Goal: Answer question/provide support: Share knowledge or assist other users

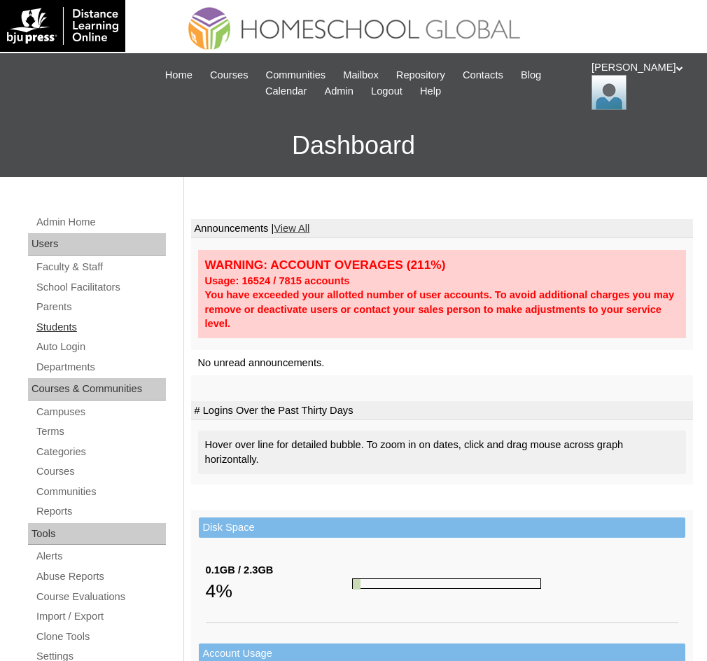
click at [72, 326] on link "Students" at bounding box center [100, 326] width 131 height 17
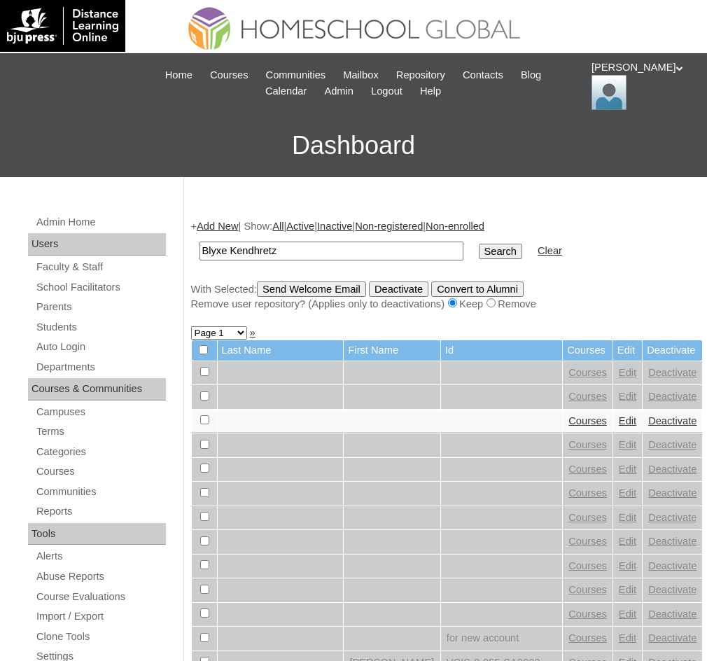
type input "Blyxe Kendhretz"
click at [479, 250] on input "Search" at bounding box center [500, 251] width 43 height 15
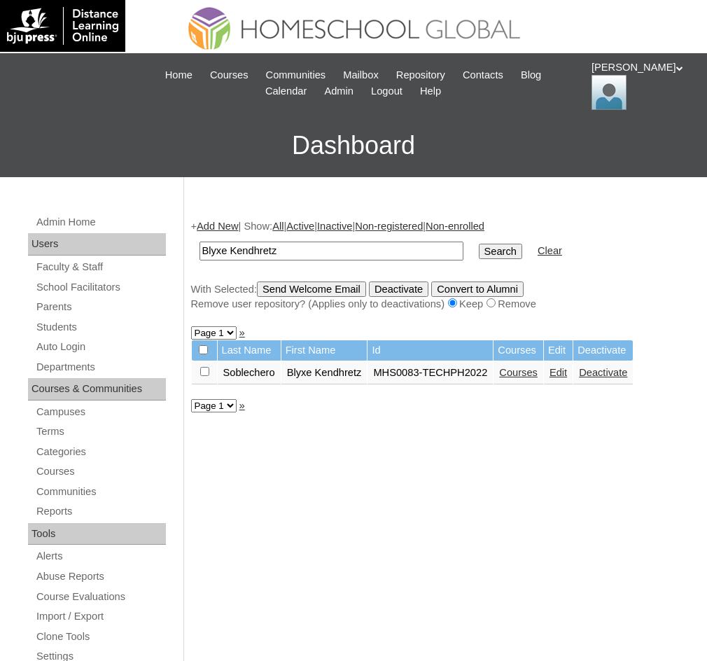
click at [533, 372] on link "Courses" at bounding box center [518, 372] width 38 height 11
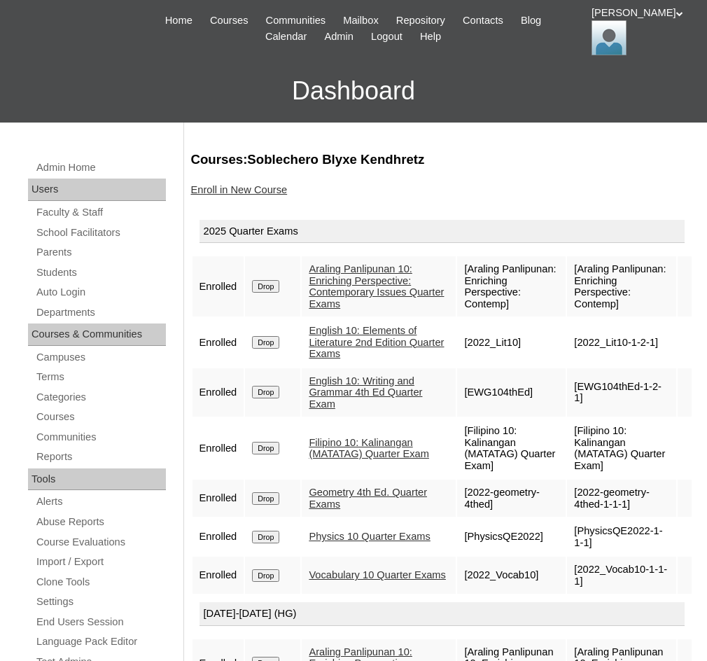
scroll to position [70, 0]
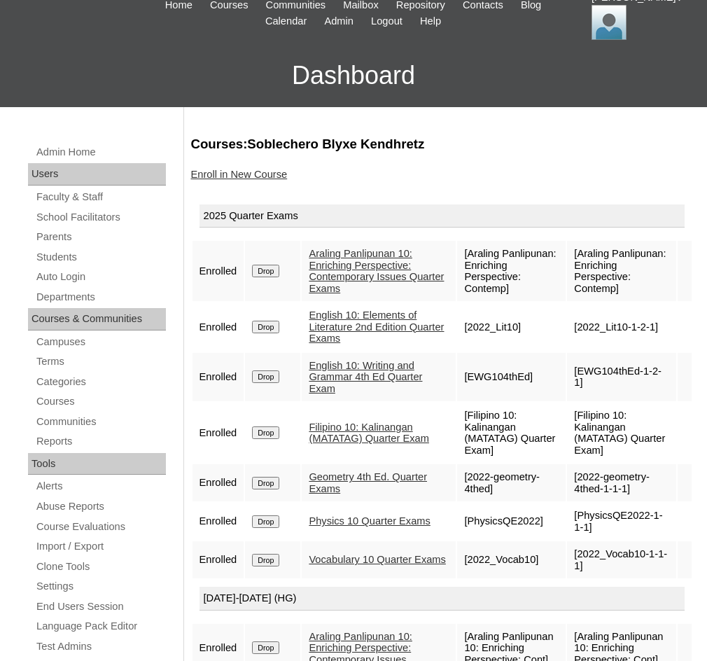
click at [370, 554] on link "Vocabulary 10 Quarter Exams" at bounding box center [377, 559] width 137 height 11
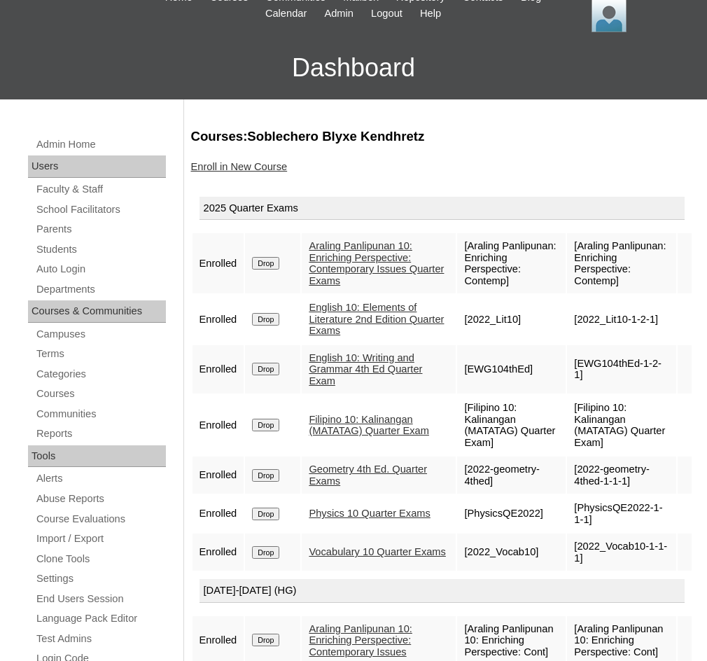
scroll to position [76, 0]
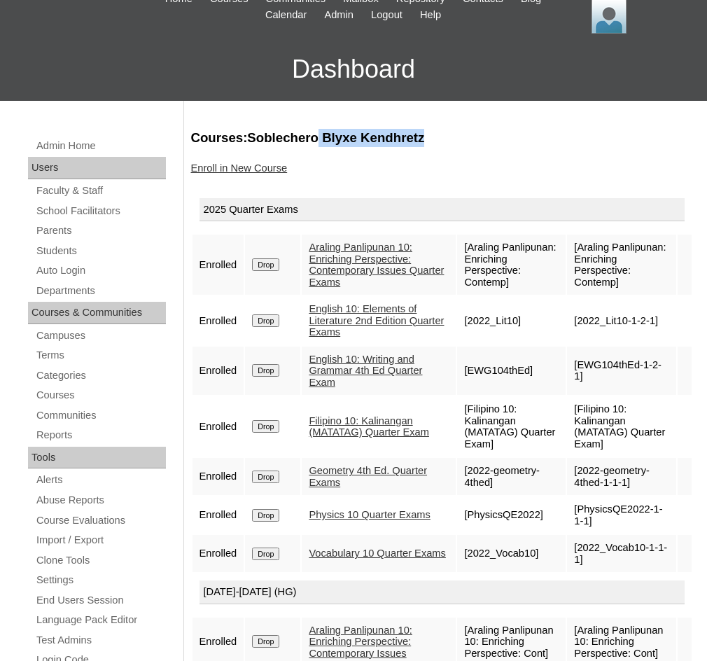
drag, startPoint x: 318, startPoint y: 133, endPoint x: 428, endPoint y: 143, distance: 109.7
click at [428, 143] on h3 "Courses:Soblechero Blyxe Kendhretz" at bounding box center [442, 138] width 502 height 18
copy h3 "Blyxe Kendhretz"
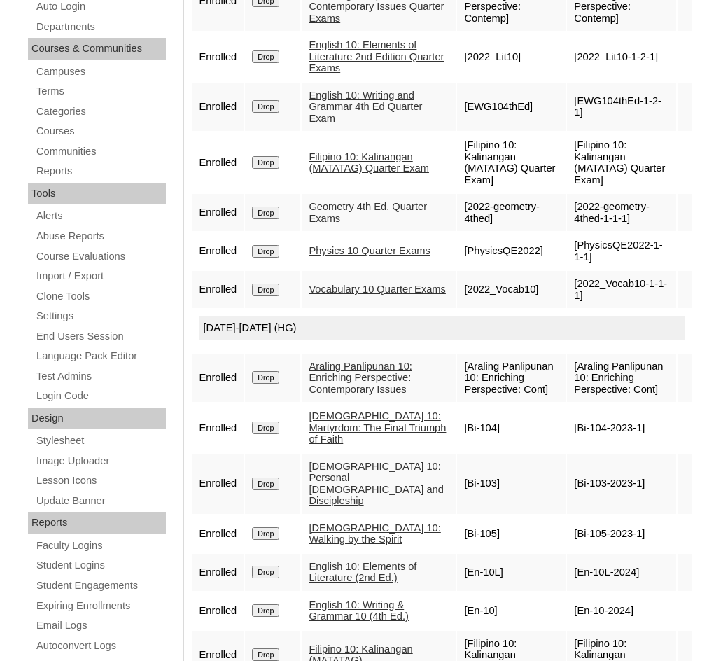
scroll to position [426, 0]
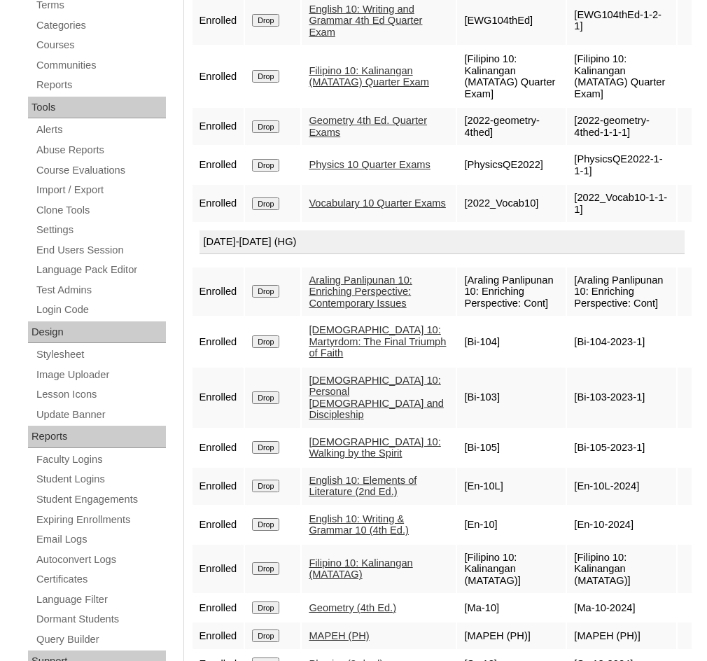
drag, startPoint x: 402, startPoint y: 459, endPoint x: 374, endPoint y: 470, distance: 29.9
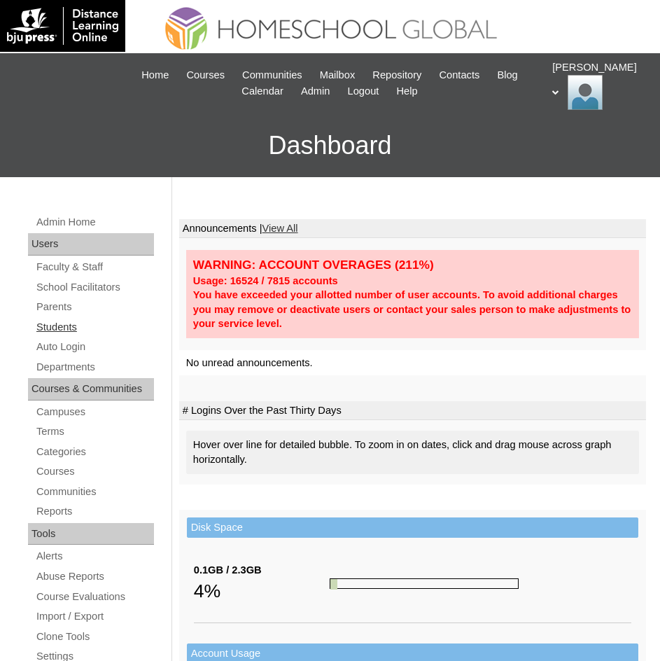
click at [65, 324] on link "Students" at bounding box center [94, 326] width 119 height 17
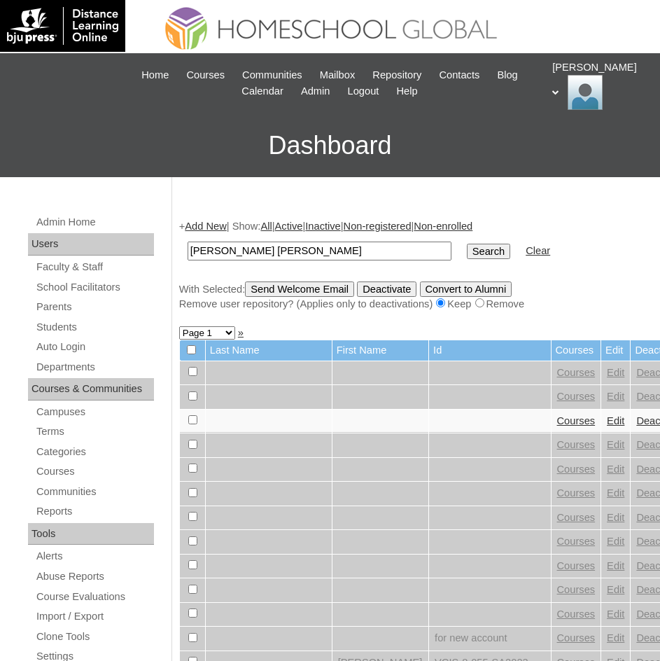
drag, startPoint x: 339, startPoint y: 253, endPoint x: 270, endPoint y: 251, distance: 69.3
click at [270, 251] on input "David ILdefonso Q. Mercado" at bounding box center [320, 250] width 264 height 19
type input "David ILdefonso"
click at [467, 254] on input "Search" at bounding box center [488, 251] width 43 height 15
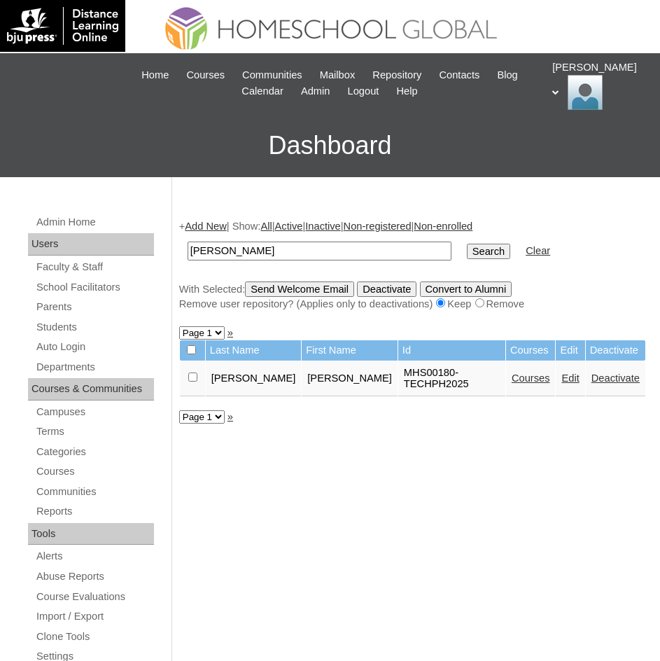
click at [512, 378] on link "Courses" at bounding box center [531, 377] width 38 height 11
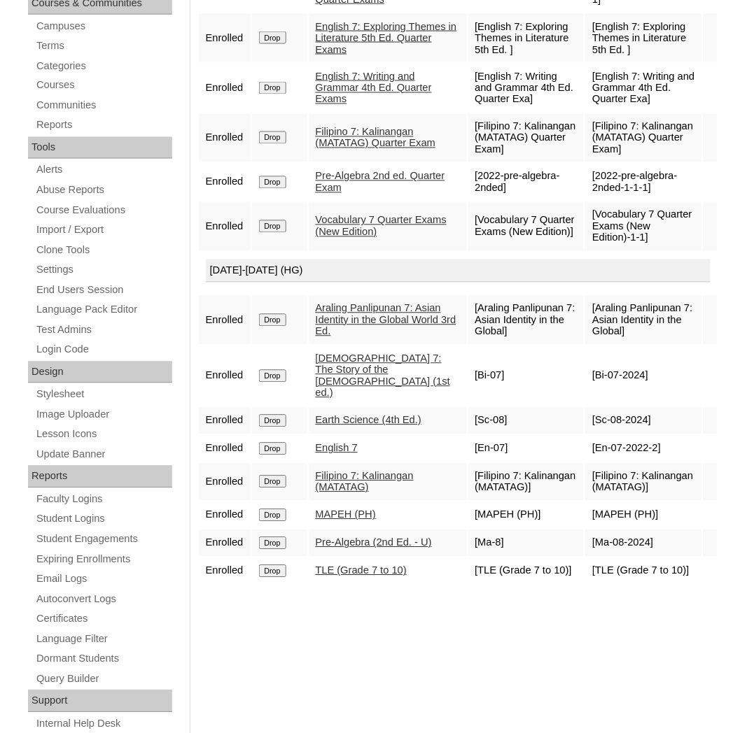
scroll to position [421, 0]
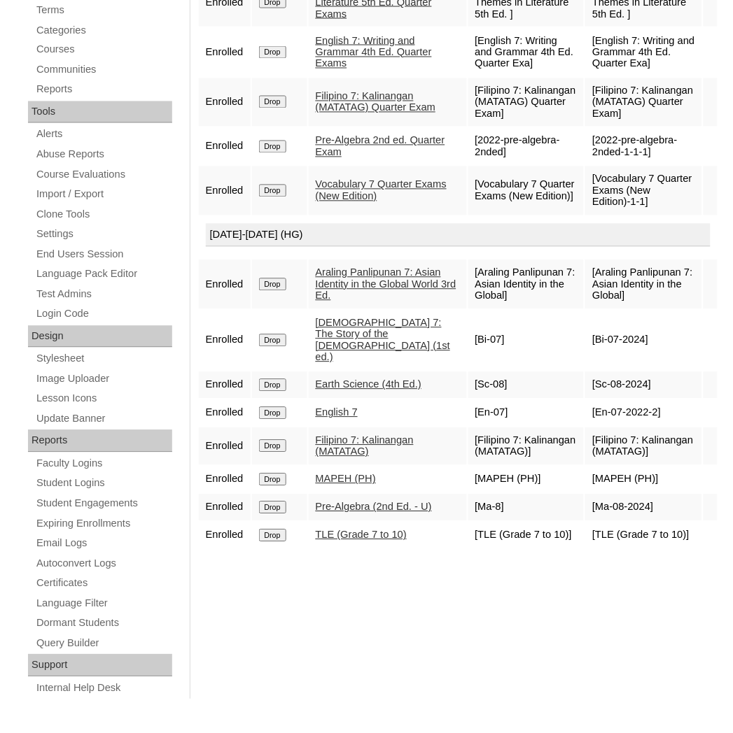
click at [607, 637] on div "Courses:Mercado David Ildefonso Enroll in New Course 2025 Quarter Exams Enrolle…" at bounding box center [454, 252] width 528 height 937
click at [382, 610] on div "Courses:Mercado David Ildefonso Enroll in New Course 2025 Quarter Exams Enrolle…" at bounding box center [454, 252] width 528 height 937
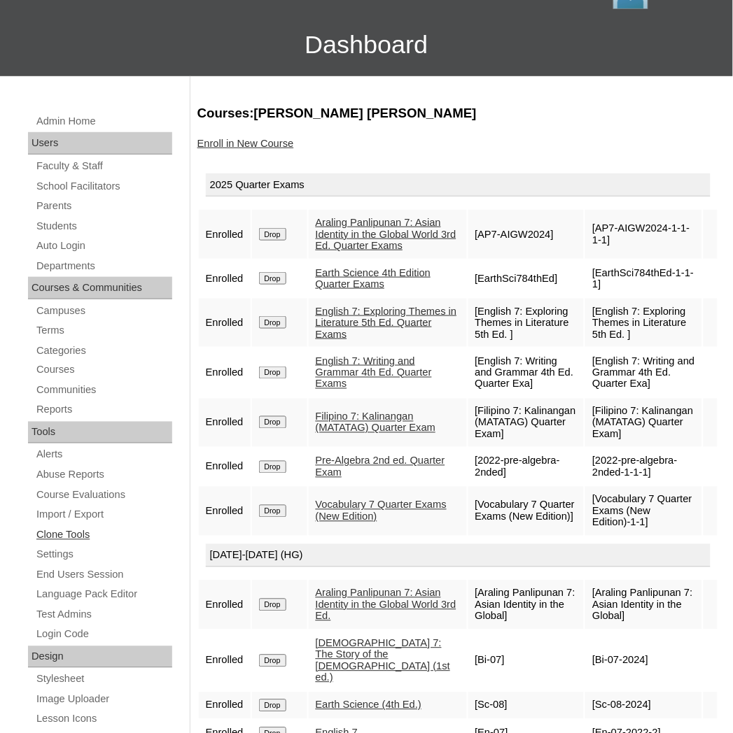
scroll to position [0, 0]
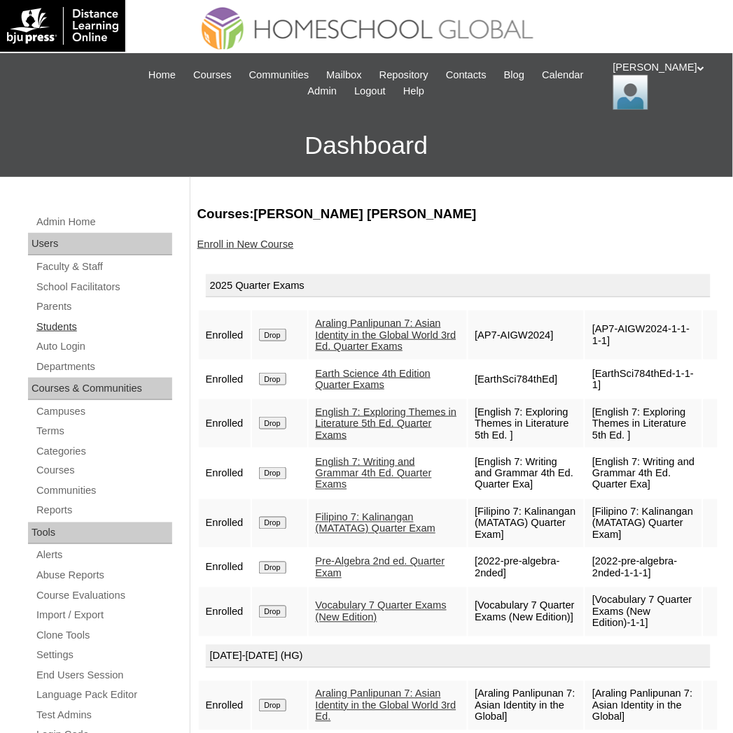
click at [71, 327] on link "Students" at bounding box center [103, 326] width 137 height 17
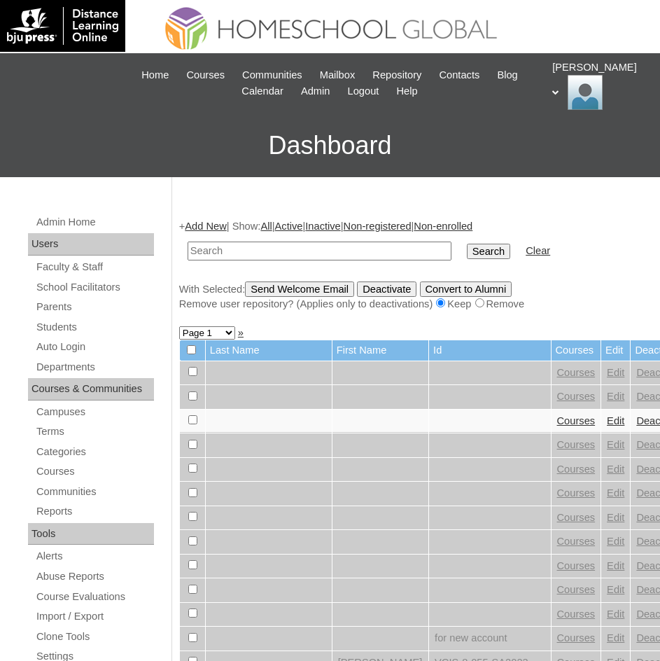
drag, startPoint x: 341, startPoint y: 236, endPoint x: 239, endPoint y: 253, distance: 103.5
click at [239, 253] on input "text" at bounding box center [320, 250] width 264 height 19
paste input "Blyxe Kendhretz"
type input "Blyxe Kendhretz"
click at [467, 258] on input "Search" at bounding box center [488, 251] width 43 height 15
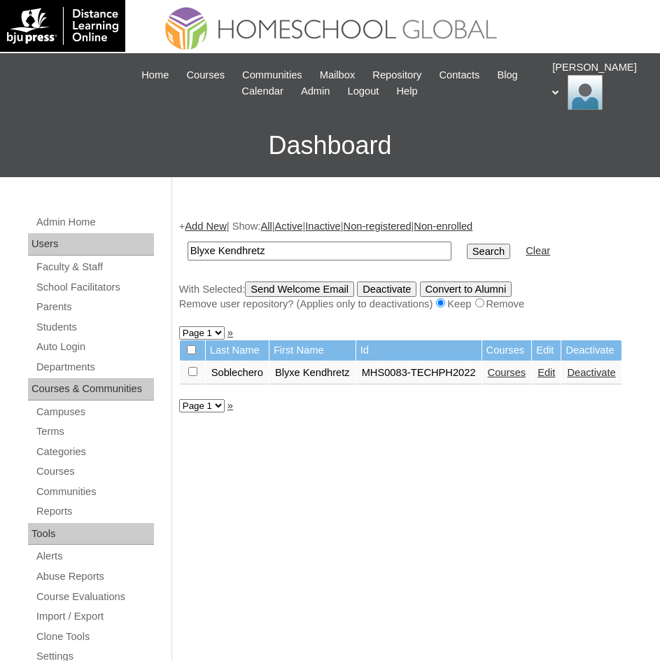
click at [509, 372] on link "Courses" at bounding box center [507, 372] width 38 height 11
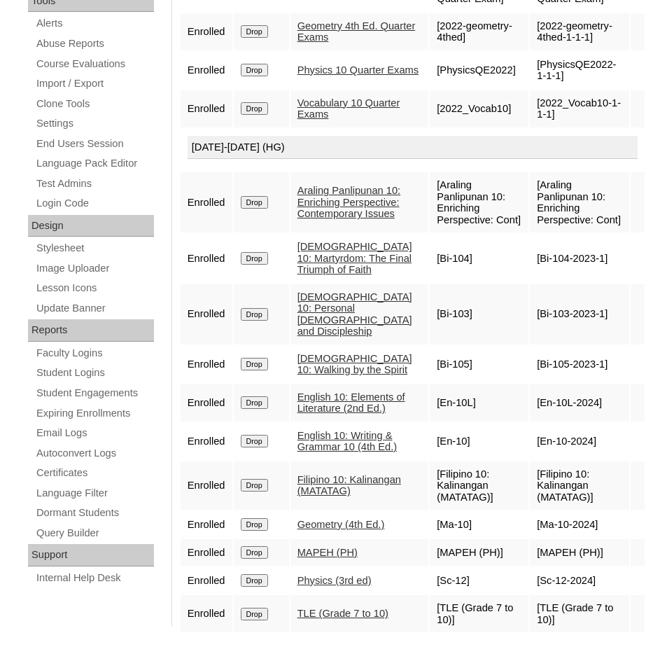
scroll to position [591, 0]
click at [370, 391] on link "English 10: Elements of Literature (2nd Ed.)" at bounding box center [351, 402] width 108 height 23
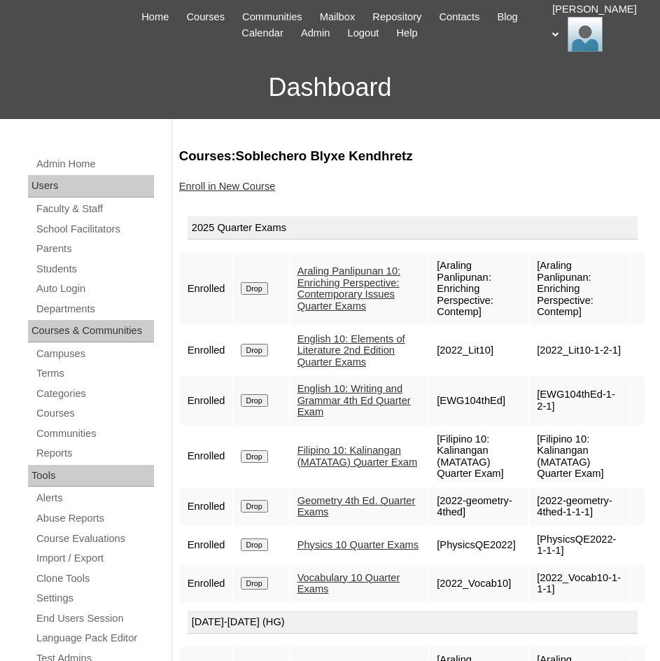
scroll to position [0, 0]
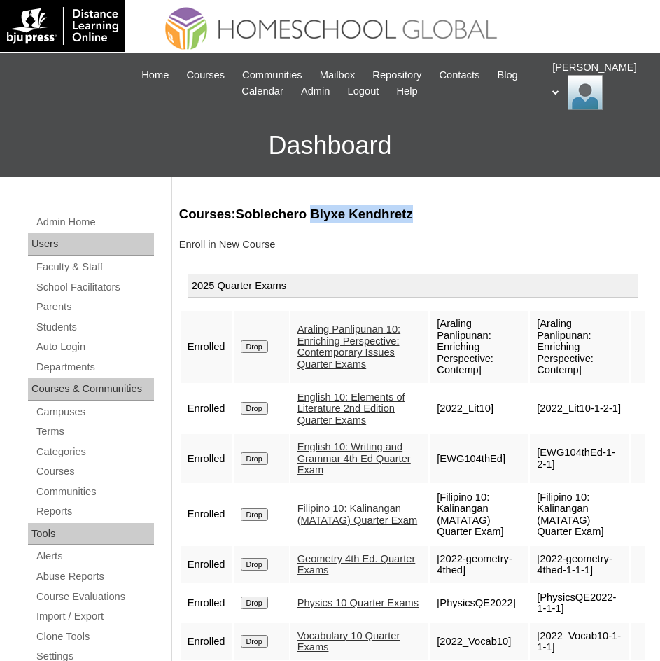
drag, startPoint x: 309, startPoint y: 215, endPoint x: 396, endPoint y: 211, distance: 86.9
click at [438, 215] on h3 "Courses:Soblechero Blyxe Kendhretz" at bounding box center [412, 214] width 467 height 18
drag, startPoint x: 381, startPoint y: 213, endPoint x: 411, endPoint y: 217, distance: 30.3
click at [411, 217] on h3 "Courses:Soblechero Blyxe Kendhretz" at bounding box center [412, 214] width 467 height 18
drag, startPoint x: 319, startPoint y: 211, endPoint x: 428, endPoint y: 218, distance: 109.4
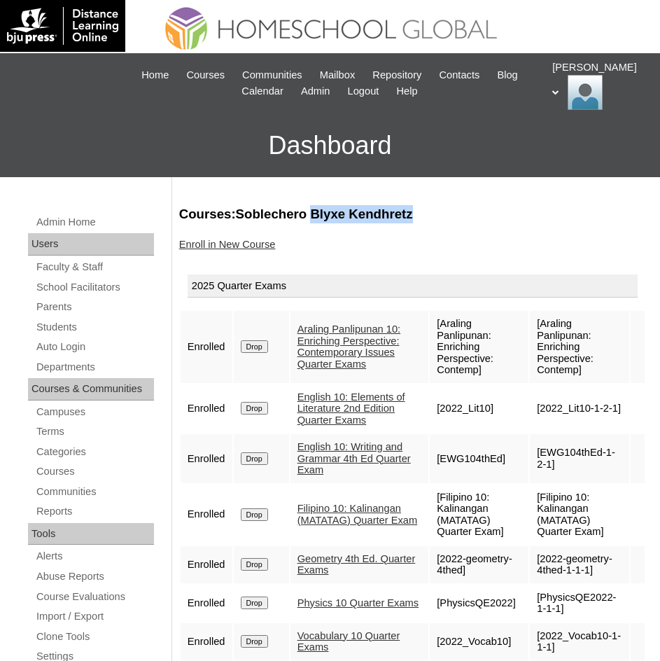
click at [428, 218] on h3 "Courses:Soblechero Blyxe Kendhretz" at bounding box center [412, 214] width 467 height 18
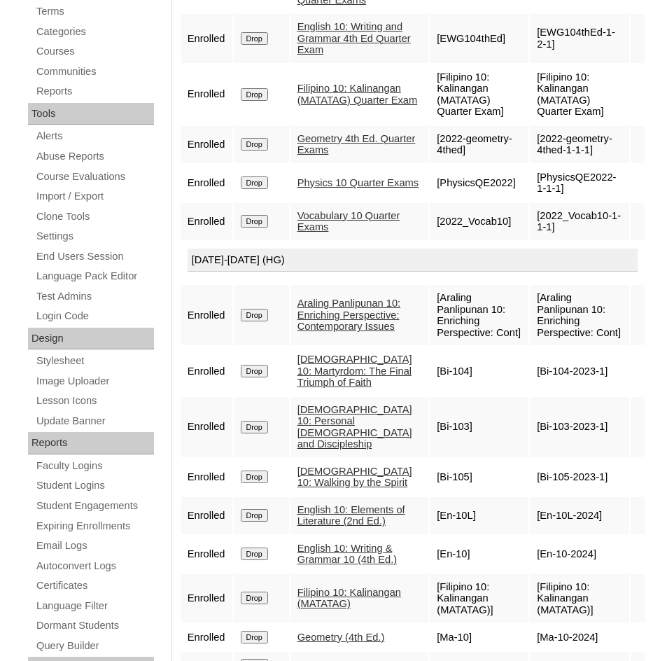
scroll to position [490, 0]
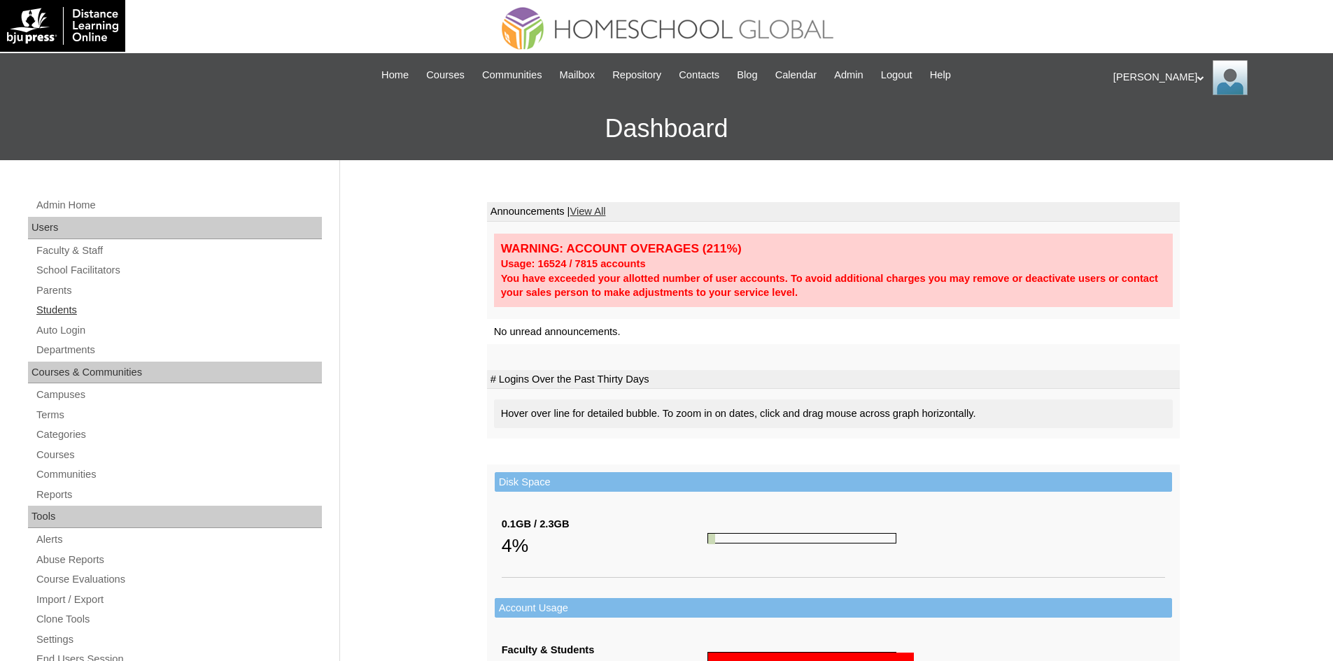
click at [73, 309] on link "Students" at bounding box center [178, 310] width 287 height 17
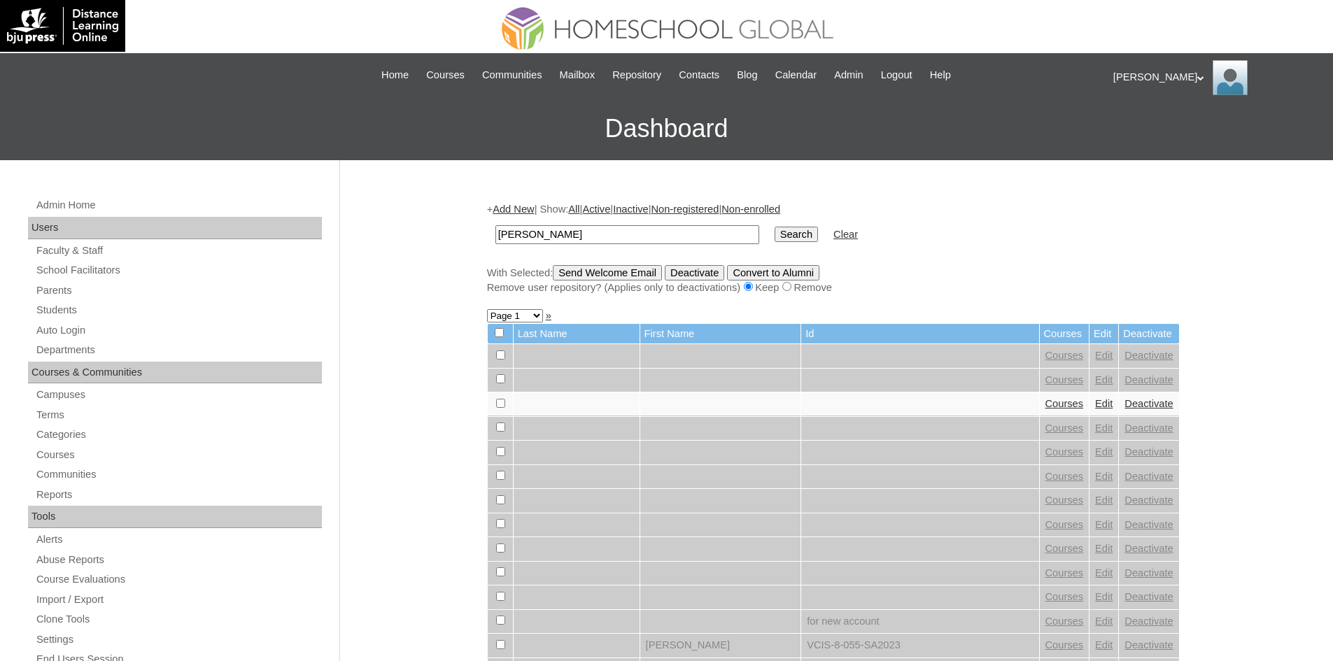
type input "[PERSON_NAME]"
click at [775, 233] on input "Search" at bounding box center [796, 234] width 43 height 15
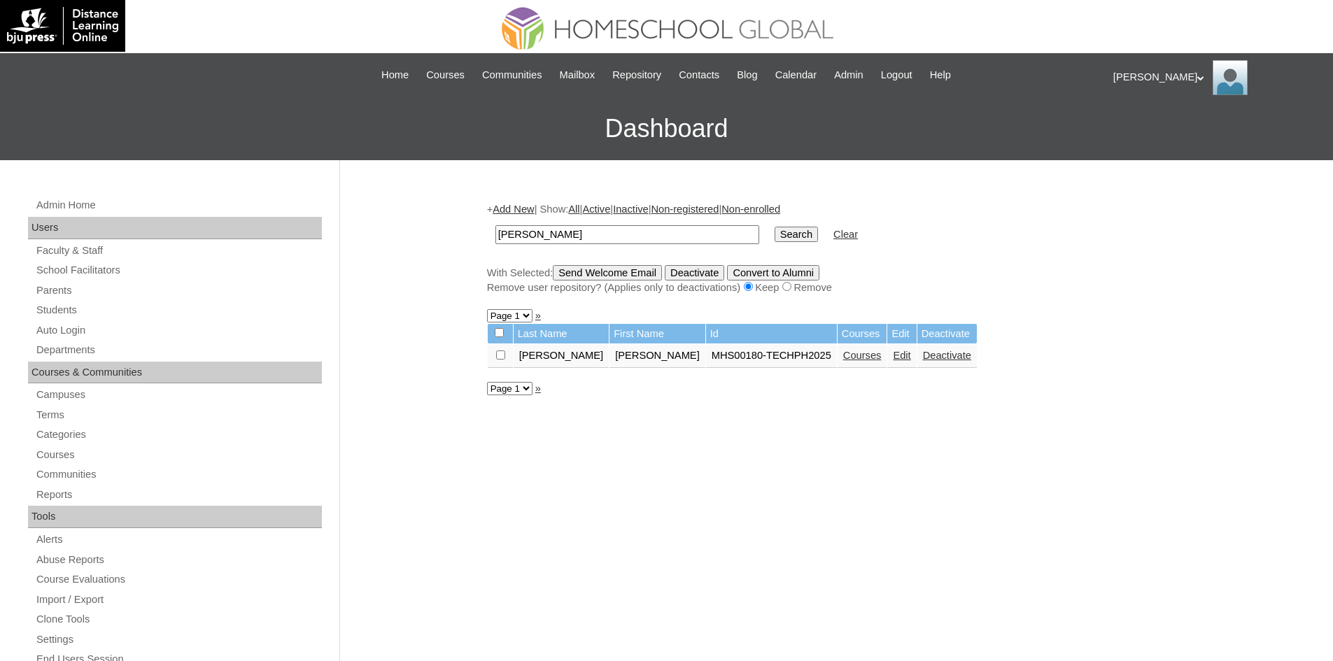
click at [843, 353] on link "Courses" at bounding box center [862, 355] width 38 height 11
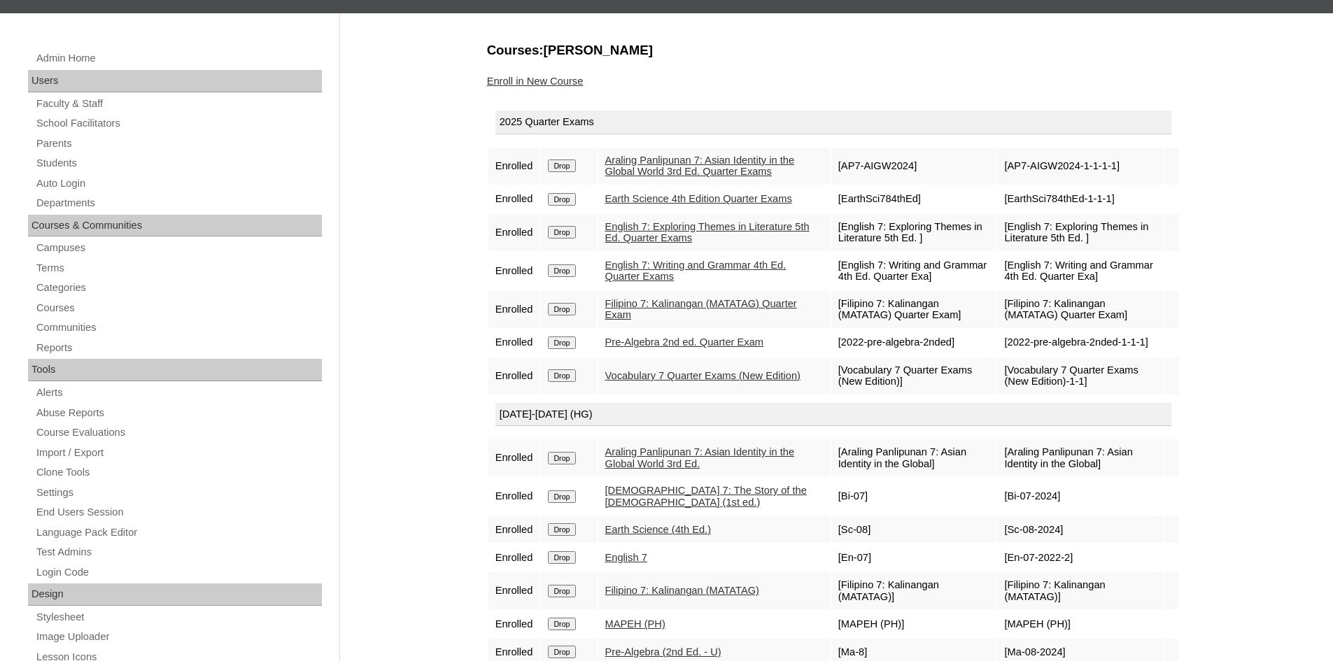
scroll to position [280, 0]
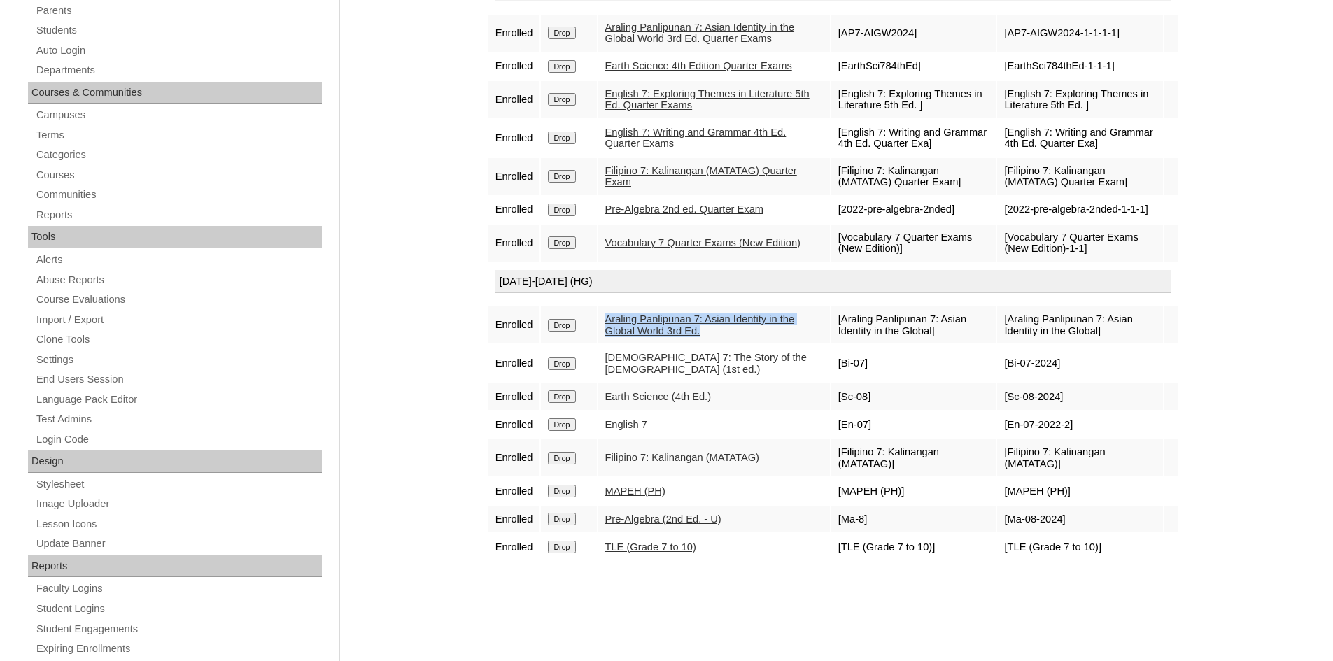
drag, startPoint x: 601, startPoint y: 334, endPoint x: 738, endPoint y: 351, distance: 137.5
click at [738, 344] on tr "Enrolled Drop Araling Panlipunan 7: Asian Identity in the Global World 3rd Ed. …" at bounding box center [833, 325] width 690 height 37
drag, startPoint x: 708, startPoint y: 351, endPoint x: 655, endPoint y: 356, distance: 52.7
click at [655, 337] on link "Araling Panlipunan 7: Asian Identity in the Global World 3rd Ed." at bounding box center [700, 325] width 190 height 23
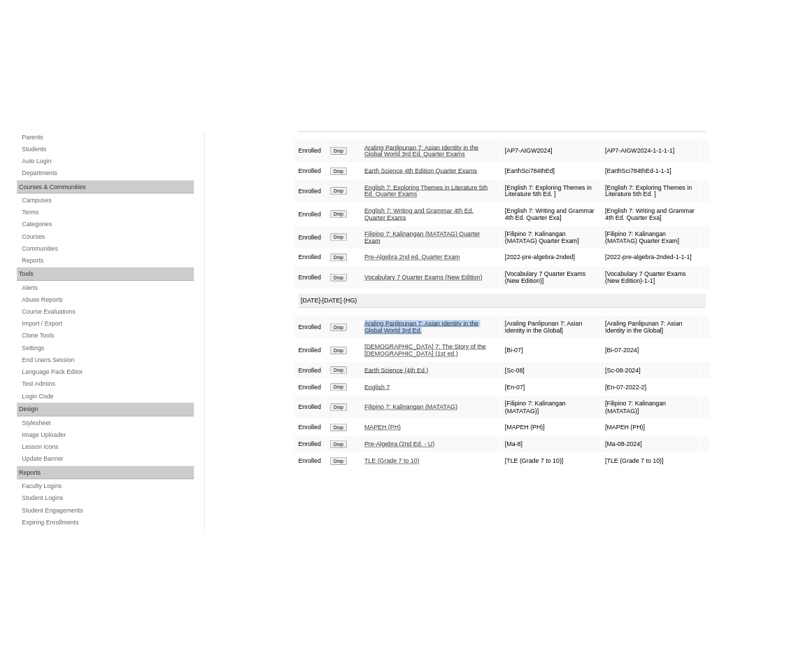
scroll to position [296, 0]
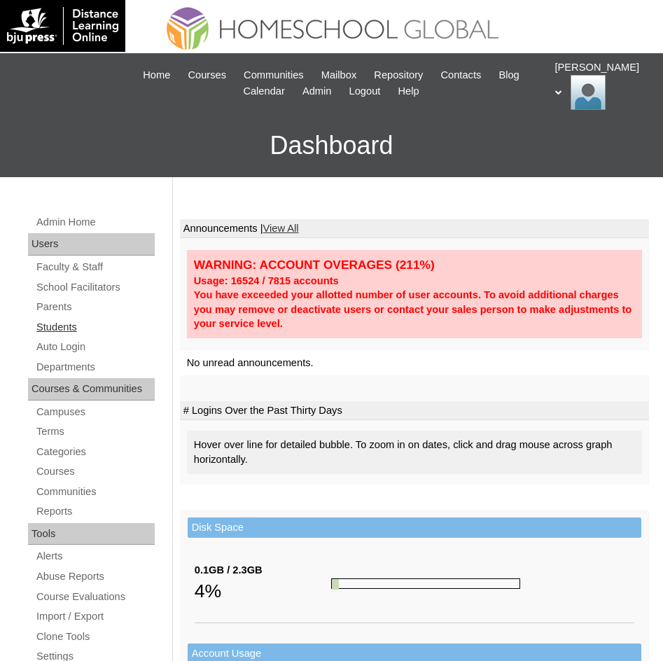
click at [57, 332] on link "Students" at bounding box center [95, 326] width 120 height 17
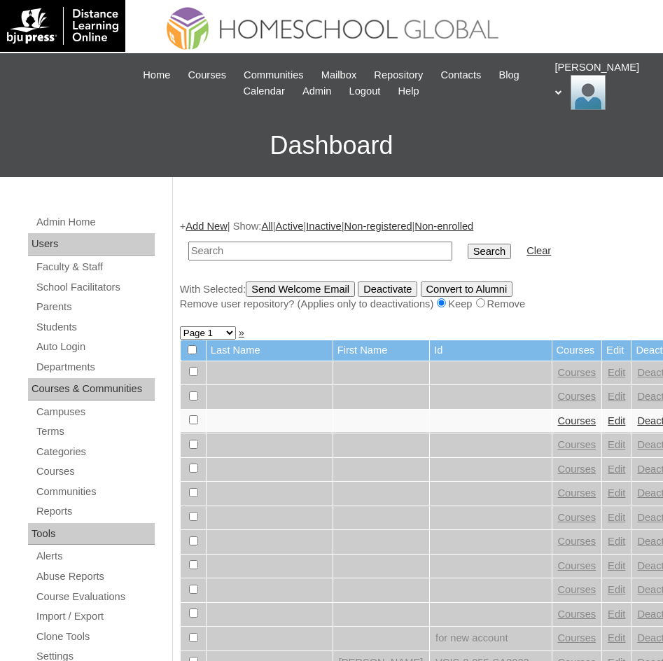
click at [281, 256] on input "text" at bounding box center [320, 250] width 264 height 19
type input "[PERSON_NAME]"
click at [467, 244] on input "Search" at bounding box center [488, 251] width 43 height 15
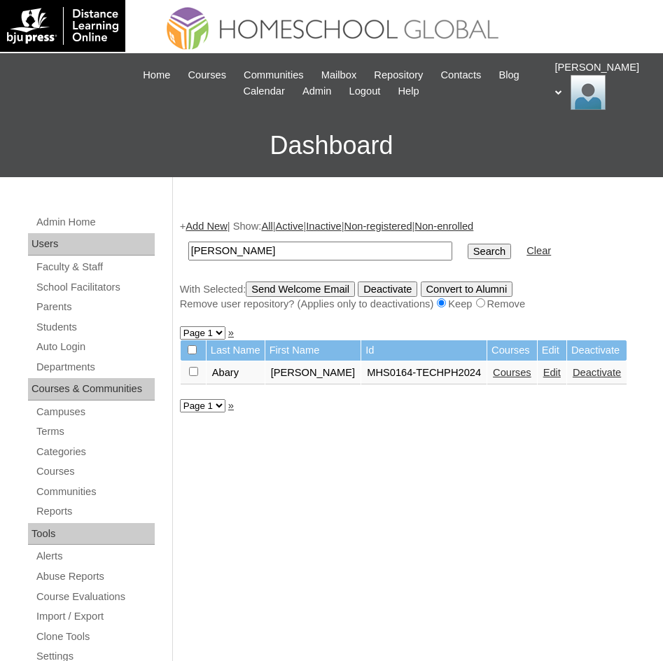
click at [493, 377] on link "Courses" at bounding box center [512, 372] width 38 height 11
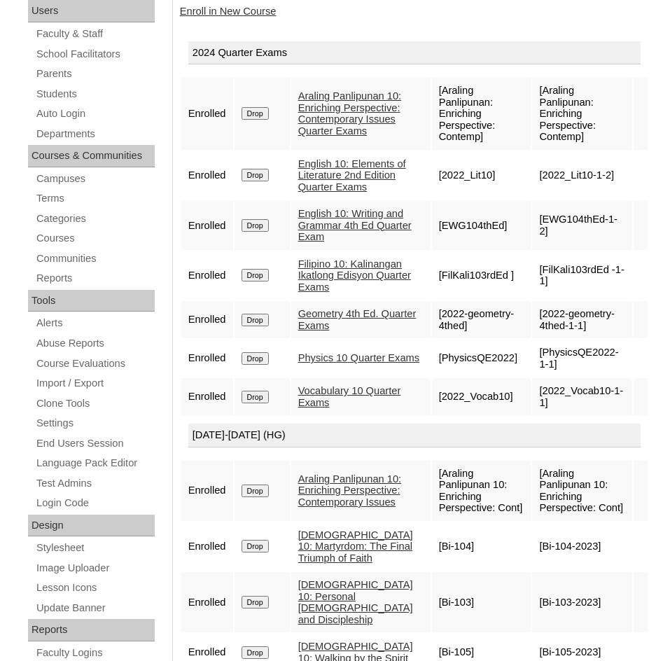
scroll to position [232, 0]
click at [339, 243] on link "English 10: Writing and Grammar 4th Ed Quarter Exam" at bounding box center [354, 226] width 113 height 34
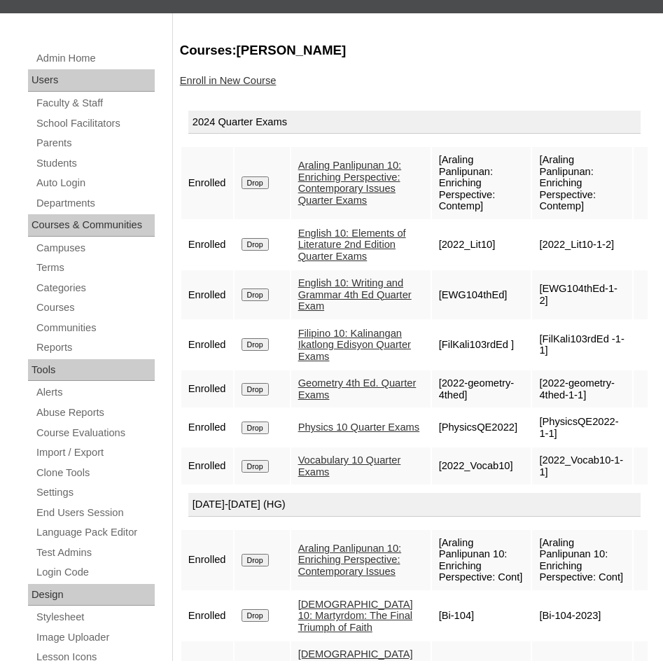
scroll to position [22, 0]
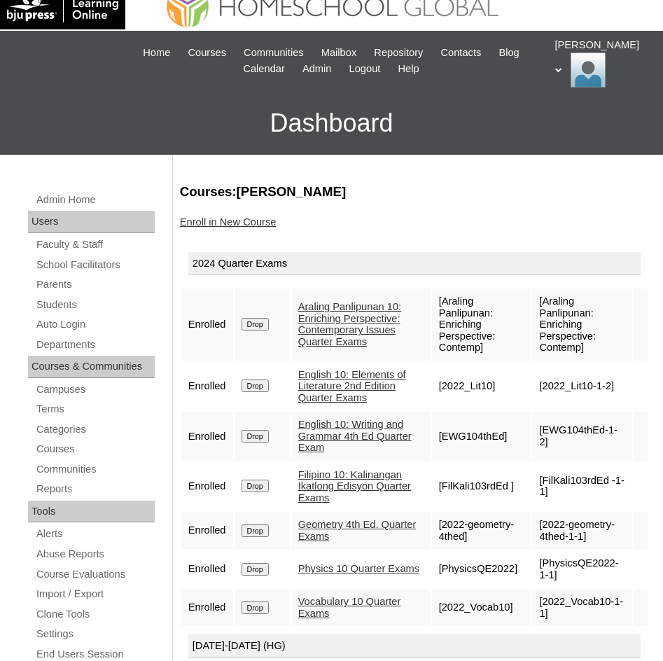
drag, startPoint x: 281, startPoint y: 188, endPoint x: 355, endPoint y: 191, distance: 74.3
click at [355, 191] on h3 "Courses:[PERSON_NAME]" at bounding box center [414, 192] width 469 height 18
copy h3 "[PERSON_NAME]"
click at [66, 318] on link "Auto Login" at bounding box center [95, 324] width 120 height 17
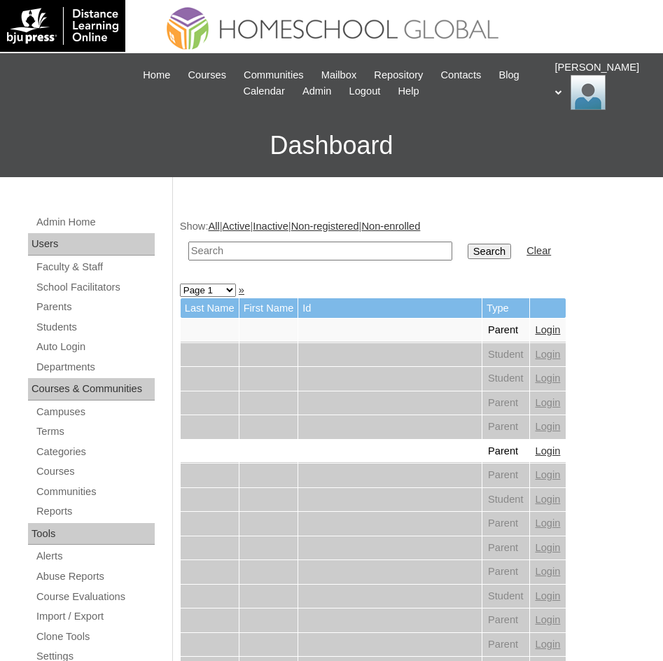
paste input "[PERSON_NAME]"
type input "[PERSON_NAME]"
click at [467, 246] on input "Search" at bounding box center [488, 251] width 43 height 15
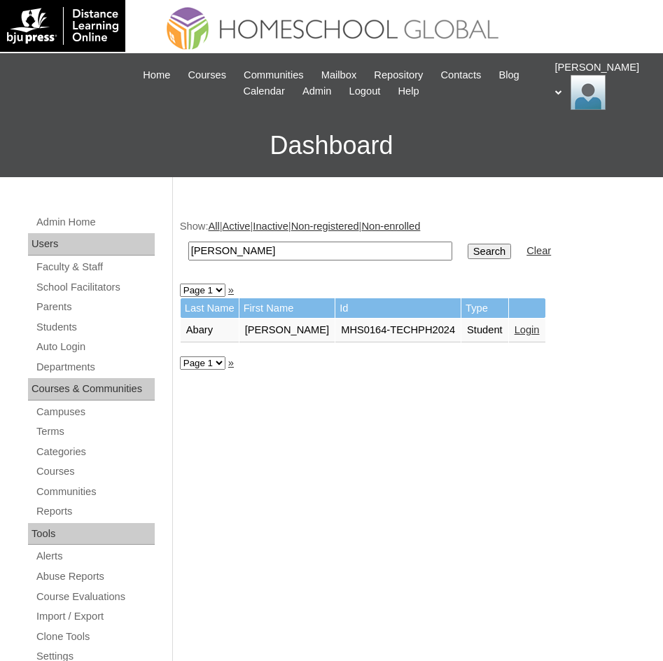
click at [514, 332] on link "Login" at bounding box center [526, 329] width 25 height 11
